Goal: Information Seeking & Learning: Learn about a topic

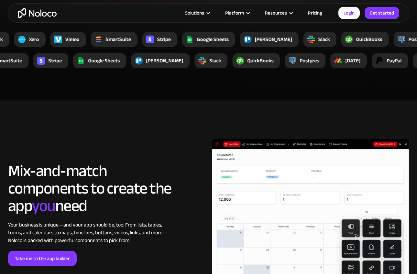
scroll to position [1216, 0]
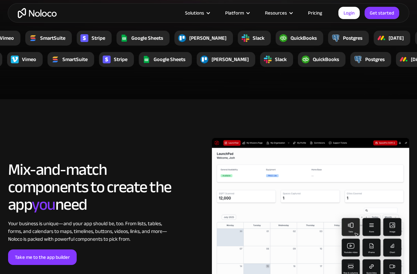
click at [314, 14] on link "Pricing" at bounding box center [315, 13] width 30 height 8
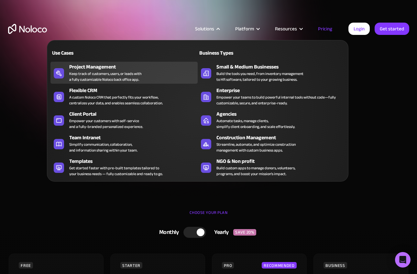
click at [99, 73] on div "Keep track of customers, users, or leads with a fully customizable Noloco back …" at bounding box center [105, 77] width 72 height 12
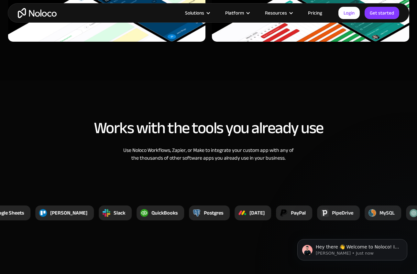
scroll to position [2409, 0]
